Goal: Information Seeking & Learning: Learn about a topic

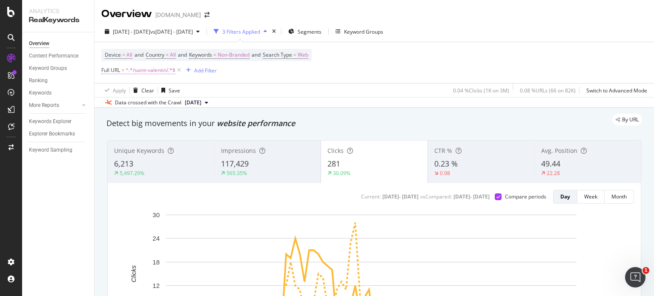
click at [136, 71] on span "^.*/saint-valentin/.*$" at bounding box center [151, 70] width 50 height 12
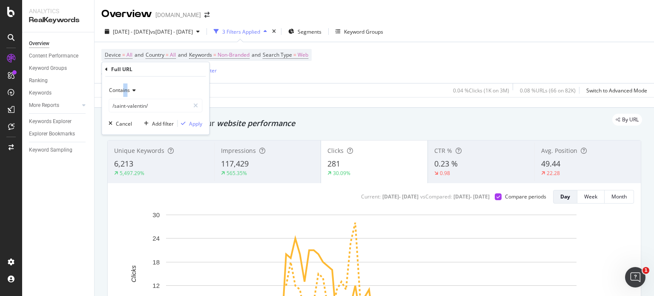
click at [123, 92] on span "Contains" at bounding box center [119, 89] width 21 height 7
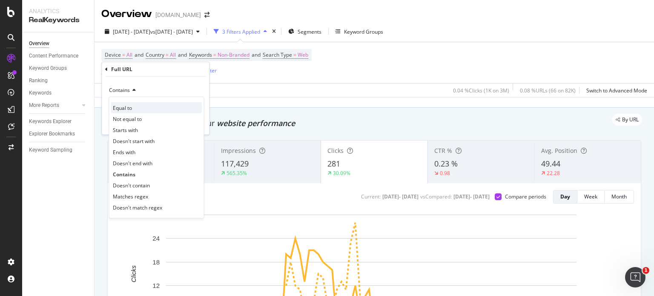
click at [129, 107] on span "Equal to" at bounding box center [122, 107] width 19 height 7
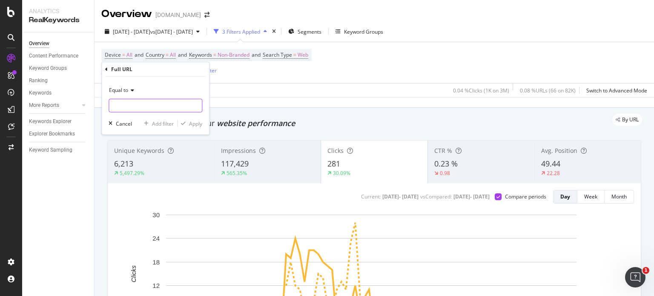
click at [157, 106] on input "text" at bounding box center [155, 106] width 93 height 14
type input "/saint-valentin/"
click at [182, 121] on icon "button" at bounding box center [183, 123] width 5 height 5
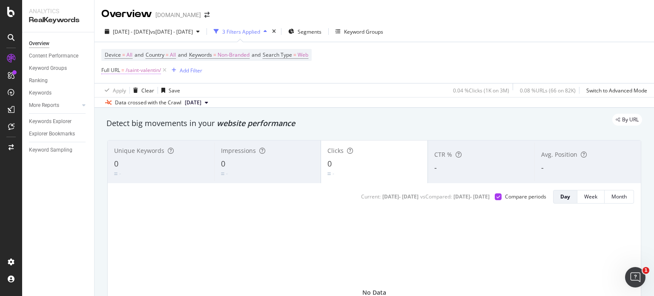
click at [141, 69] on span "/saint-valentin/" at bounding box center [143, 70] width 35 height 12
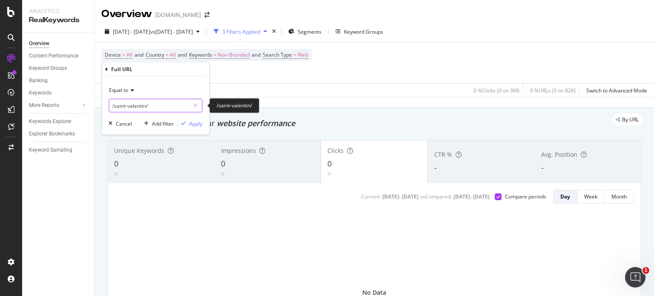
click at [131, 106] on input "/saint-valentin/" at bounding box center [149, 106] width 81 height 14
click at [126, 93] on div "Equal to" at bounding box center [156, 90] width 94 height 14
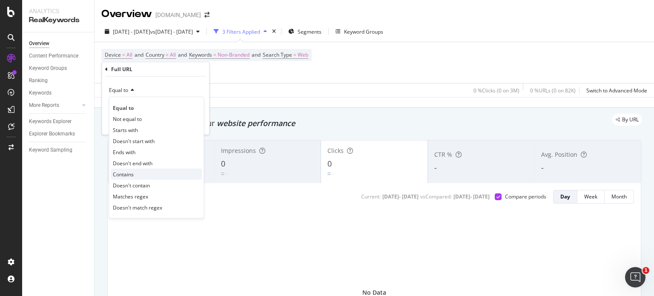
click at [129, 175] on span "Contains" at bounding box center [123, 173] width 21 height 7
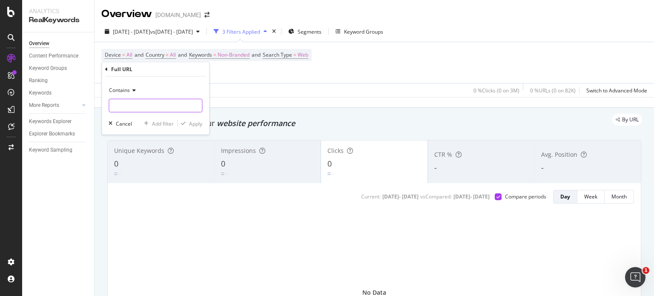
click at [136, 104] on input "text" at bounding box center [155, 106] width 93 height 14
paste input "/saint-valentin/"
type input "/saint-valentin/"
drag, startPoint x: 196, startPoint y: 125, endPoint x: 199, endPoint y: 115, distance: 10.4
click at [194, 125] on div "Apply" at bounding box center [195, 123] width 13 height 7
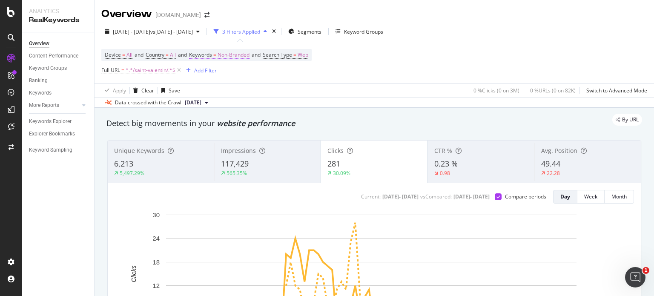
click at [239, 56] on span "Non-Branded" at bounding box center [234, 55] width 32 height 12
drag, startPoint x: 228, startPoint y: 74, endPoint x: 241, endPoint y: 113, distance: 41.1
click at [228, 74] on span "Non-Branded" at bounding box center [219, 74] width 35 height 7
click at [230, 74] on span "Non-Branded" at bounding box center [219, 74] width 35 height 7
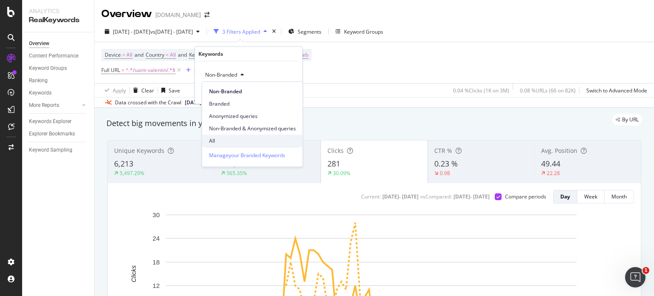
click at [227, 139] on span "All" at bounding box center [252, 141] width 87 height 8
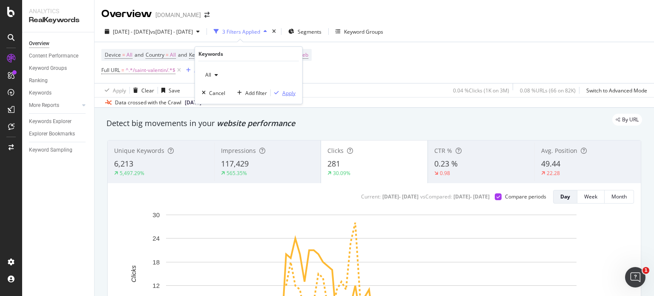
click at [282, 92] on div "button" at bounding box center [277, 92] width 12 height 5
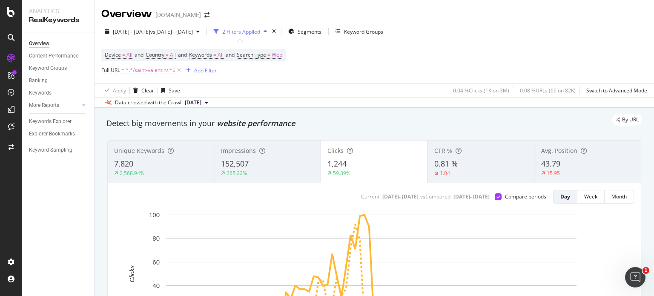
click at [70, 208] on div "Overview Content Performance Keyword Groups Ranking Keywords More Reports Count…" at bounding box center [58, 164] width 72 height 264
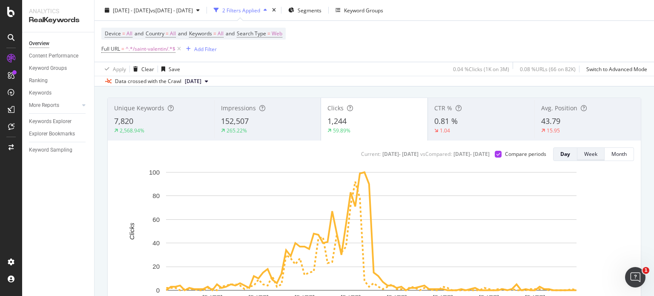
click at [589, 157] on div "Week" at bounding box center [590, 153] width 13 height 7
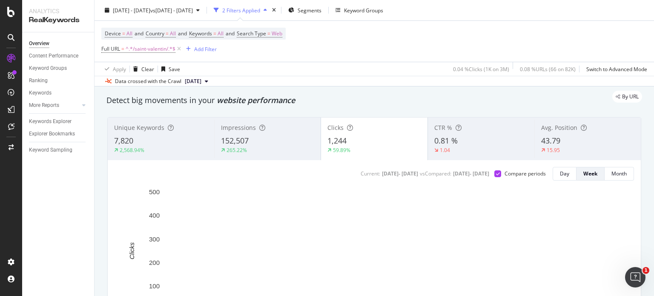
scroll to position [0, 0]
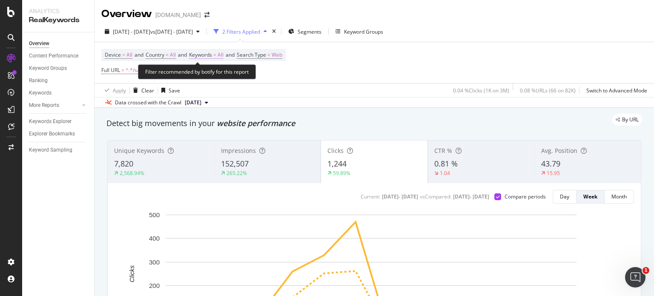
click at [224, 56] on span "All" at bounding box center [221, 55] width 6 height 12
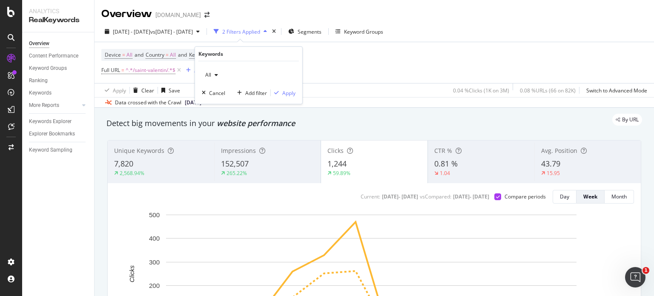
click at [215, 74] on icon "button" at bounding box center [216, 74] width 3 height 5
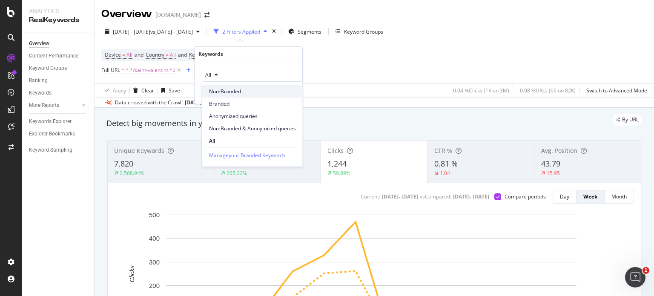
click at [219, 89] on span "Non-Branded" at bounding box center [252, 92] width 87 height 8
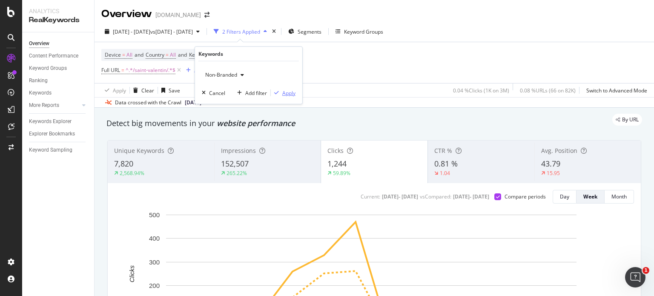
click at [279, 92] on div "button" at bounding box center [277, 92] width 12 height 5
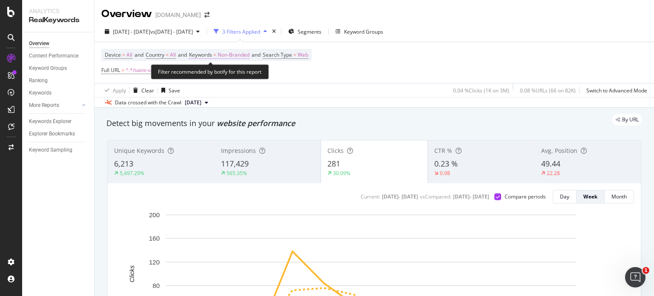
click at [242, 58] on span "Non-Branded" at bounding box center [234, 55] width 32 height 12
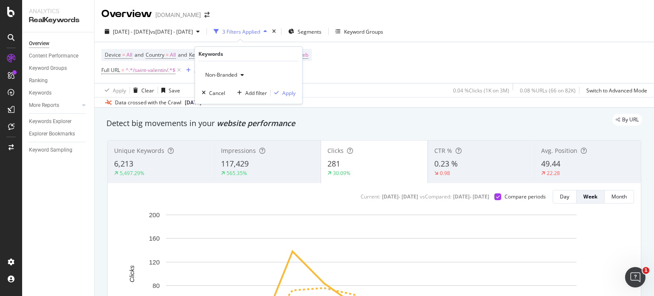
click at [226, 75] on span "Non-Branded" at bounding box center [219, 74] width 35 height 7
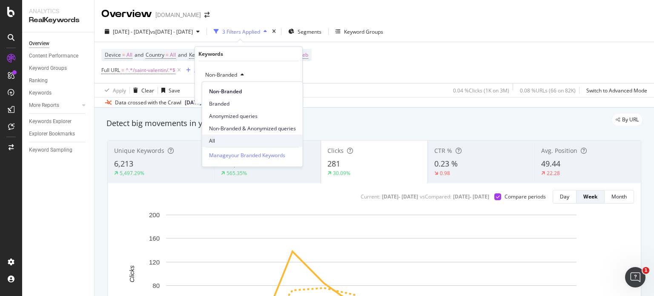
click at [227, 141] on span "All" at bounding box center [252, 141] width 87 height 8
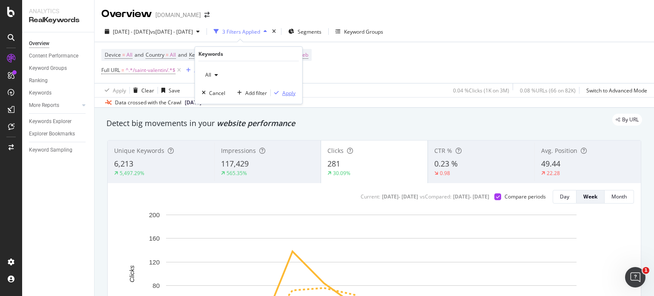
click at [285, 91] on div "Apply" at bounding box center [288, 92] width 13 height 7
